Goal: Transaction & Acquisition: Subscribe to service/newsletter

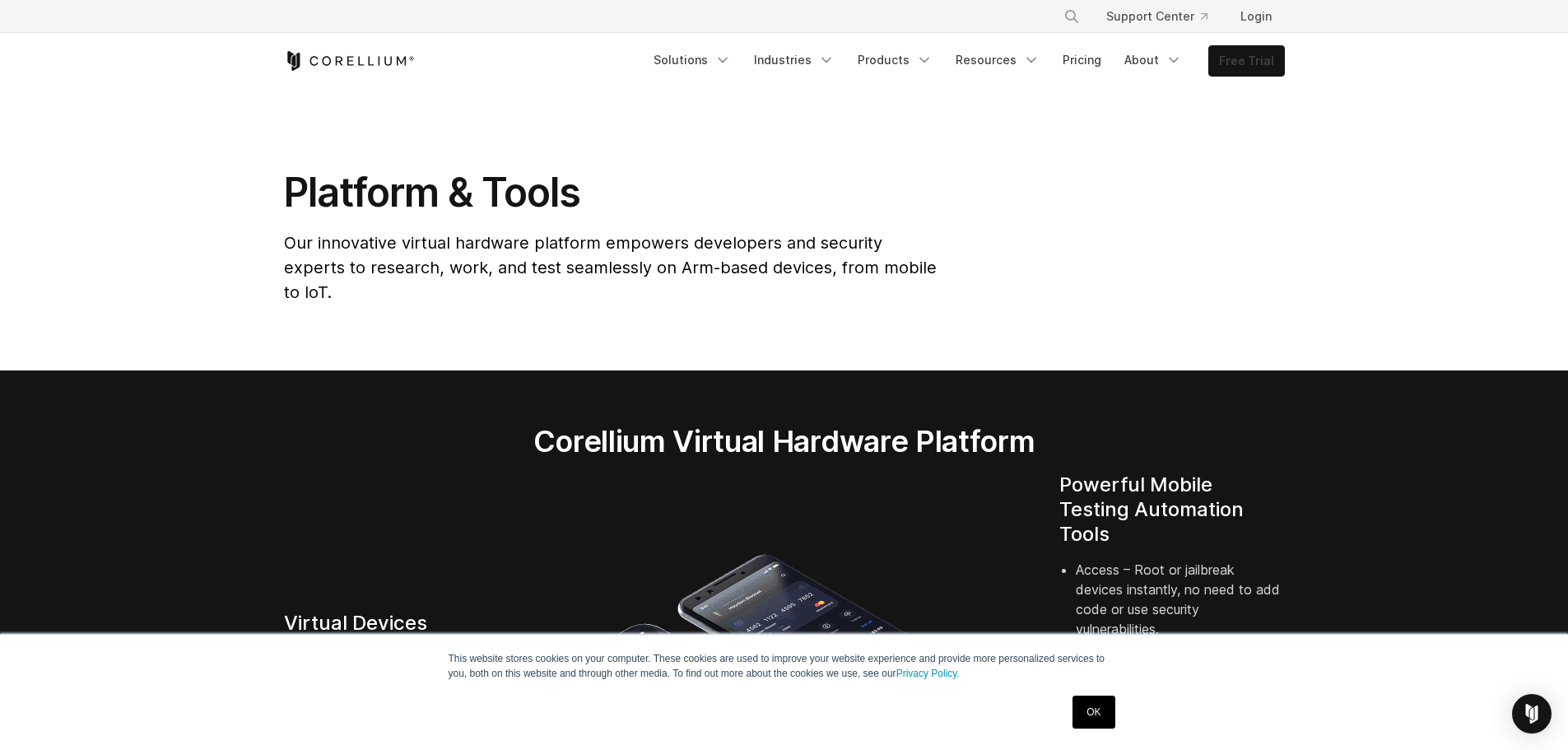
click at [1237, 69] on link "Free Trial" at bounding box center [1246, 61] width 75 height 30
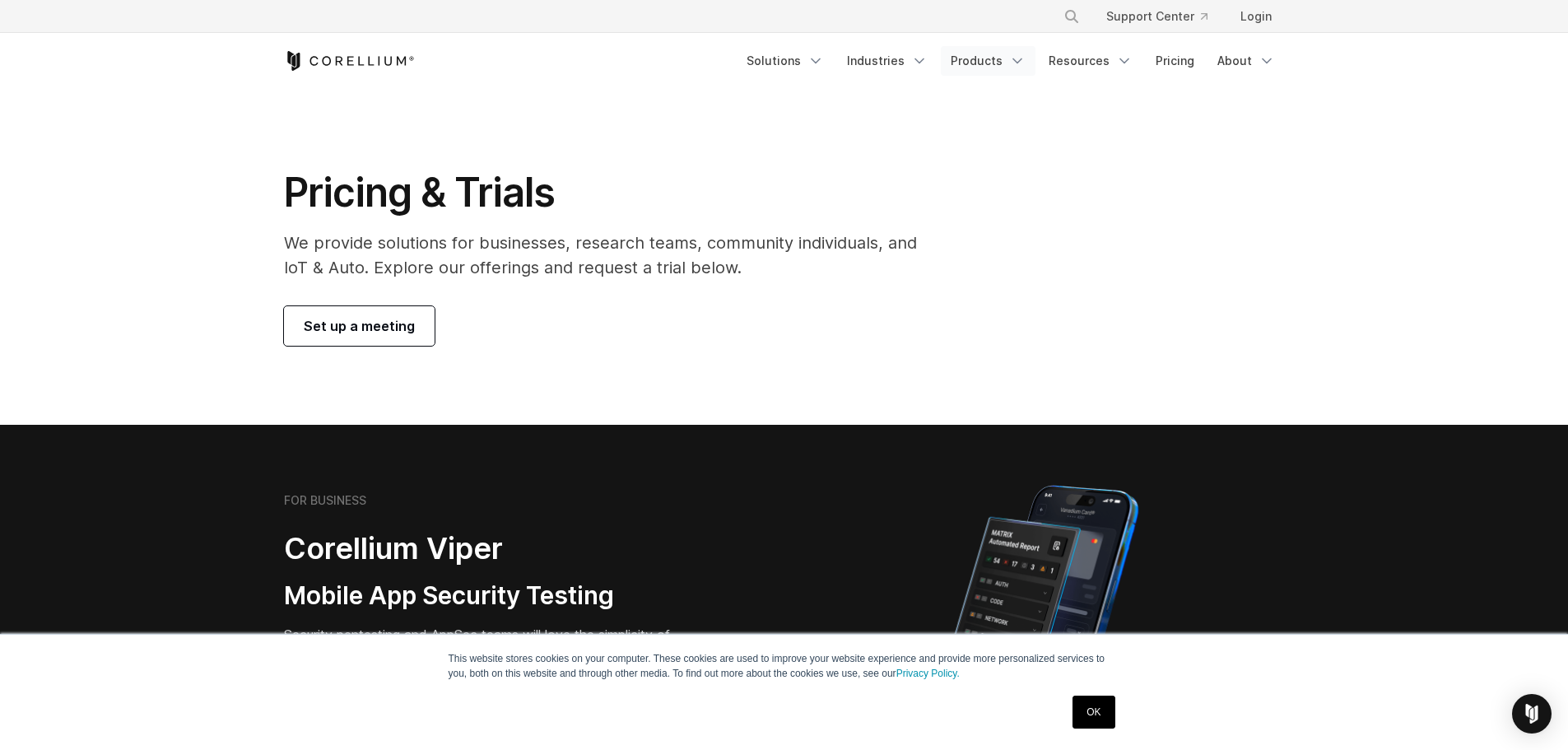
click at [982, 66] on link "Products" at bounding box center [988, 61] width 95 height 30
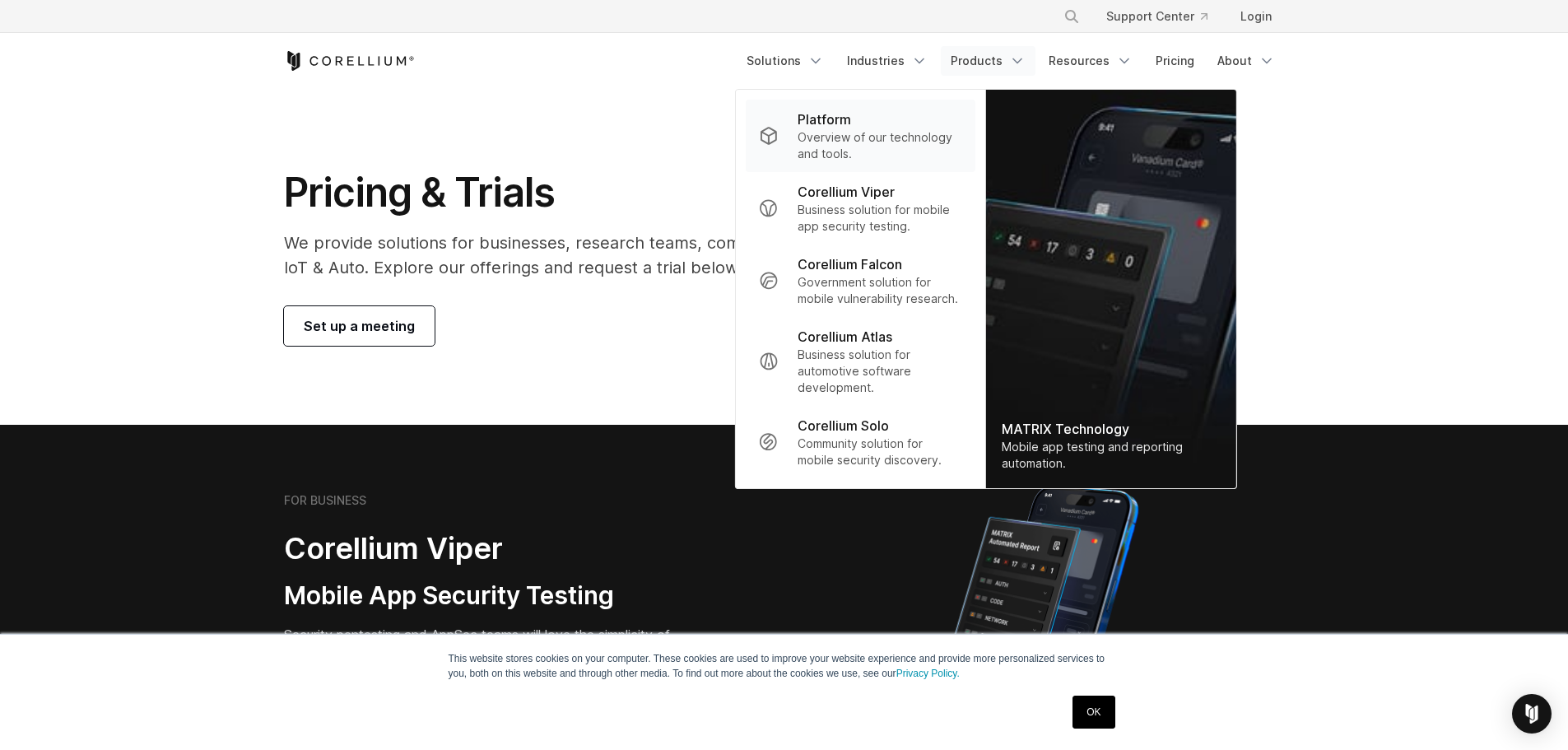
click at [902, 151] on p "Overview of our technology and tools." at bounding box center [879, 145] width 164 height 33
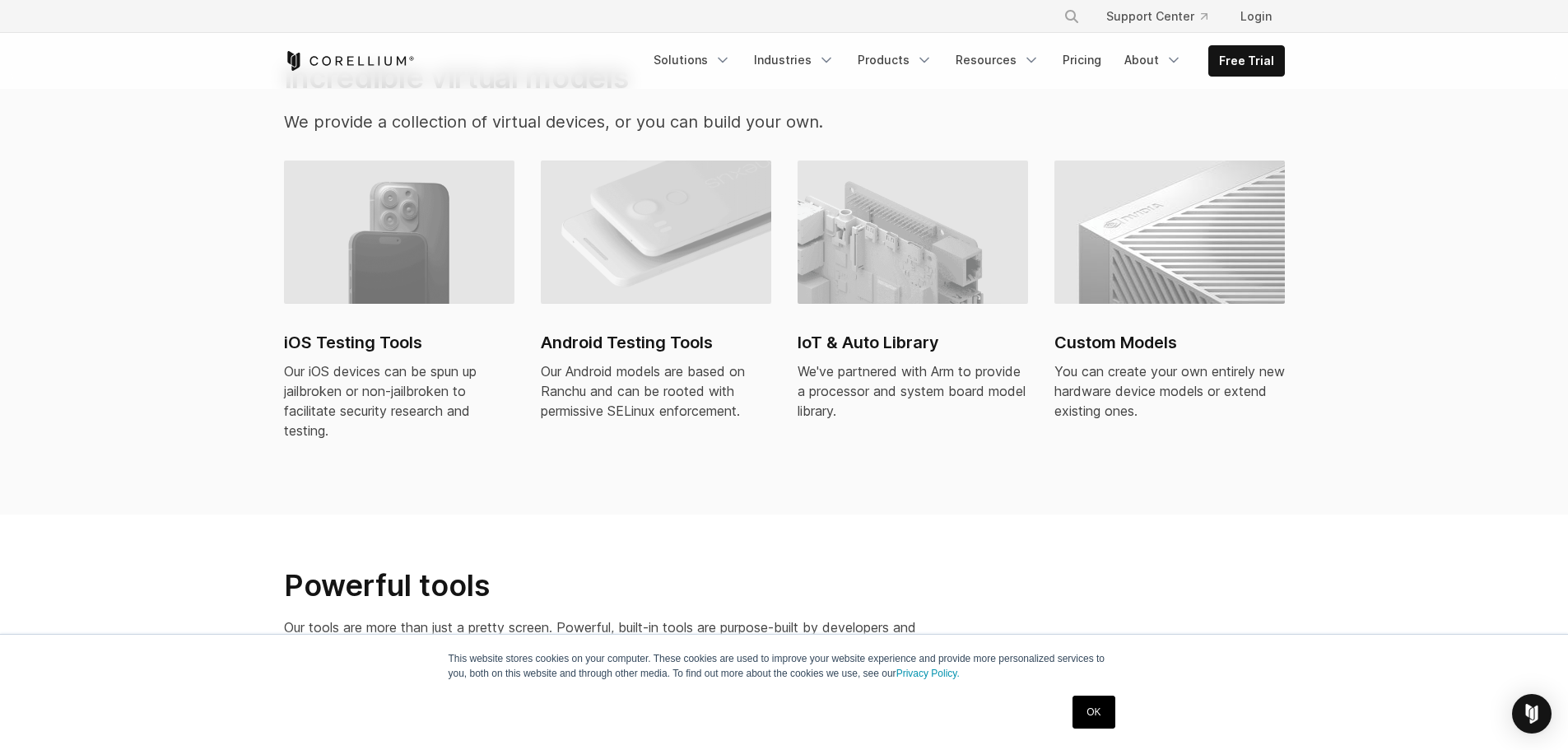
scroll to position [1729, 0]
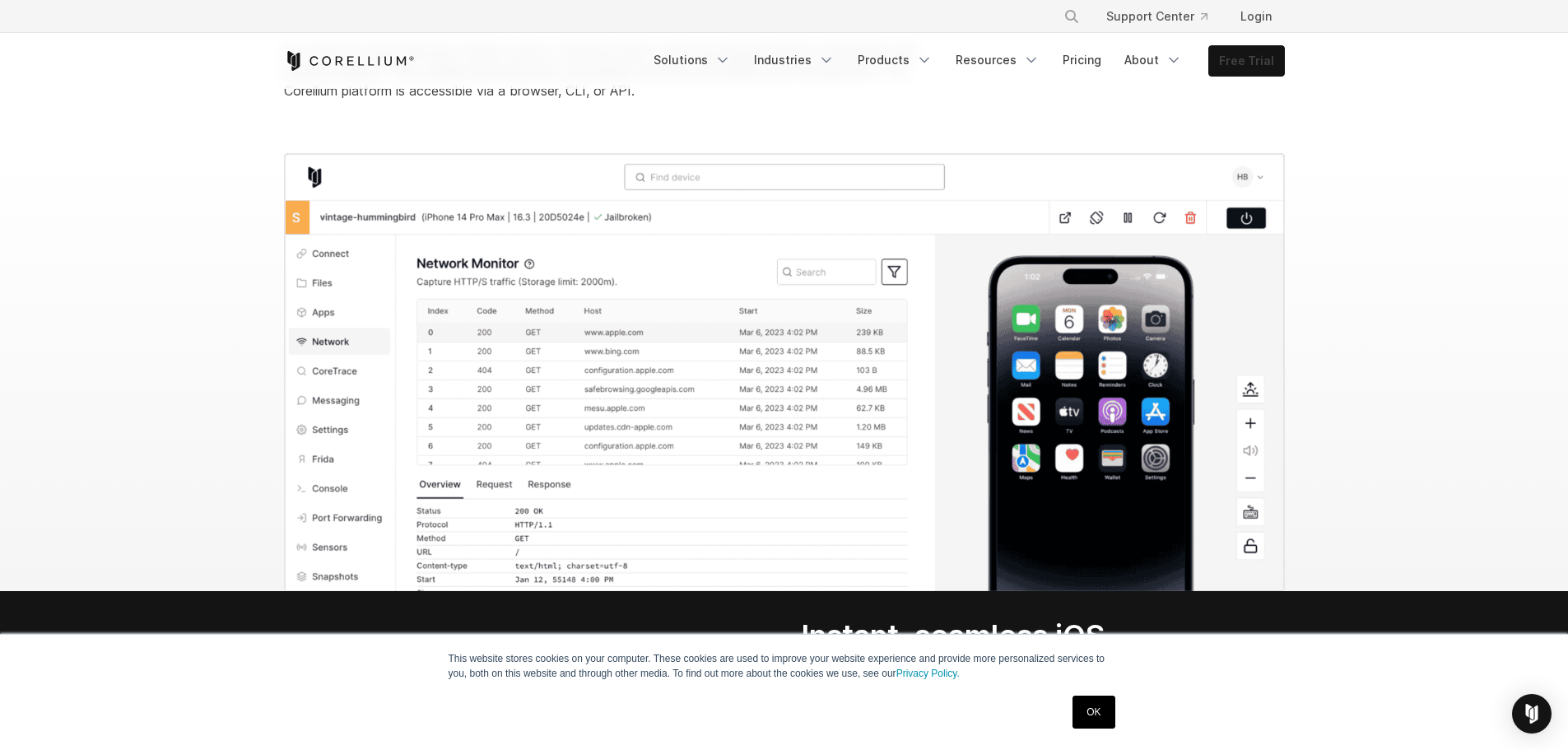
click at [1252, 60] on link "Free Trial" at bounding box center [1246, 61] width 75 height 30
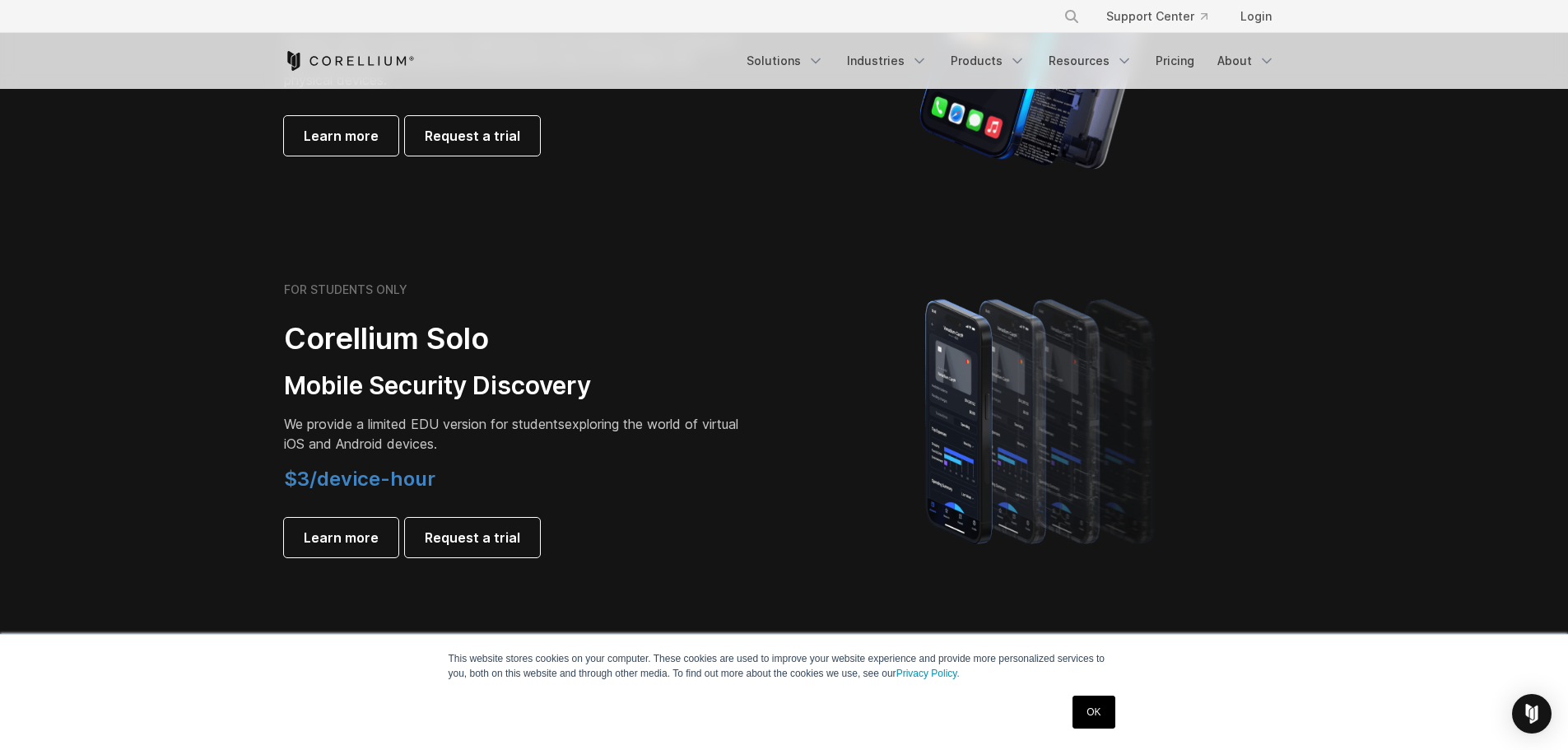
scroll to position [1564, 0]
